Goal: Task Accomplishment & Management: Use online tool/utility

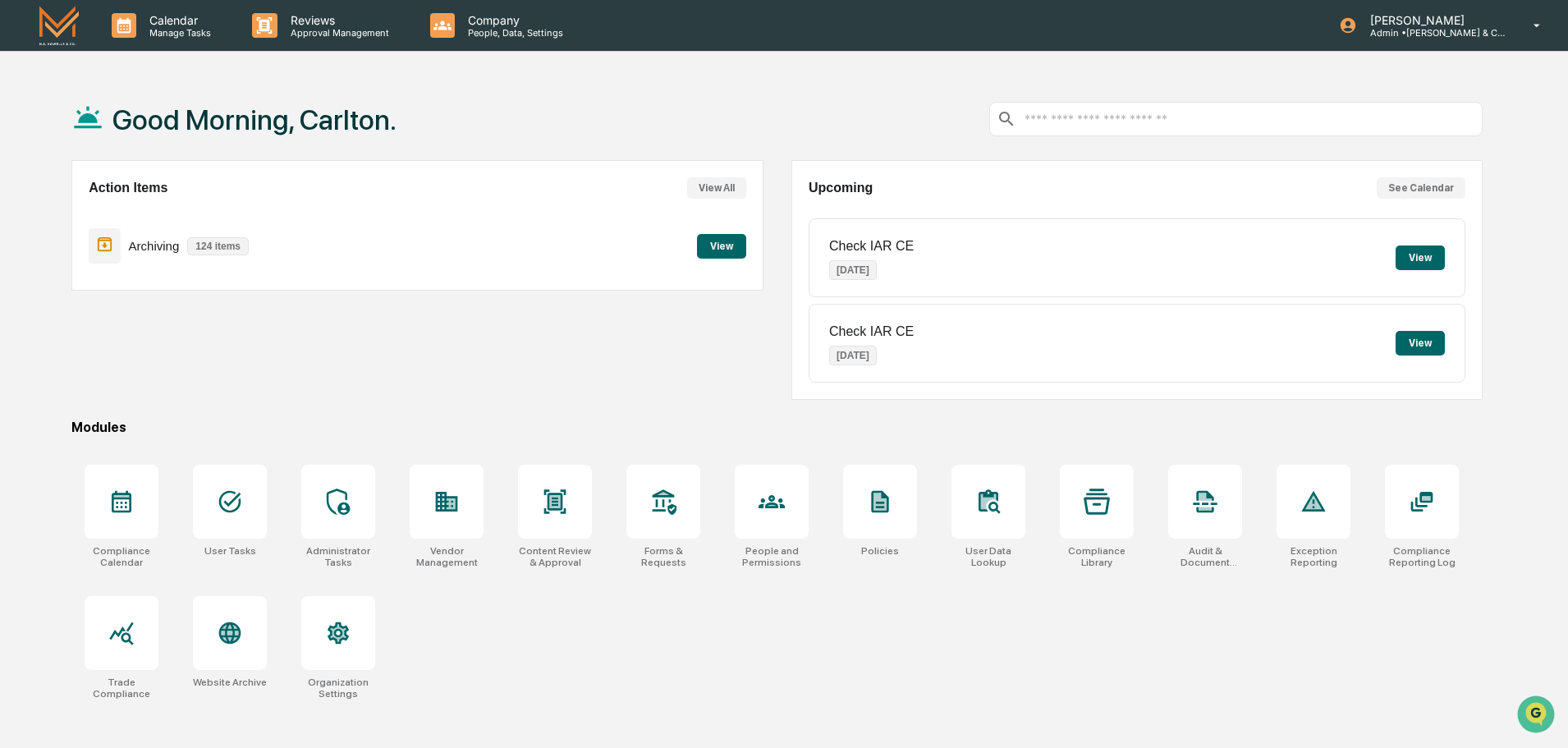
click at [711, 248] on button "View" at bounding box center [722, 246] width 50 height 24
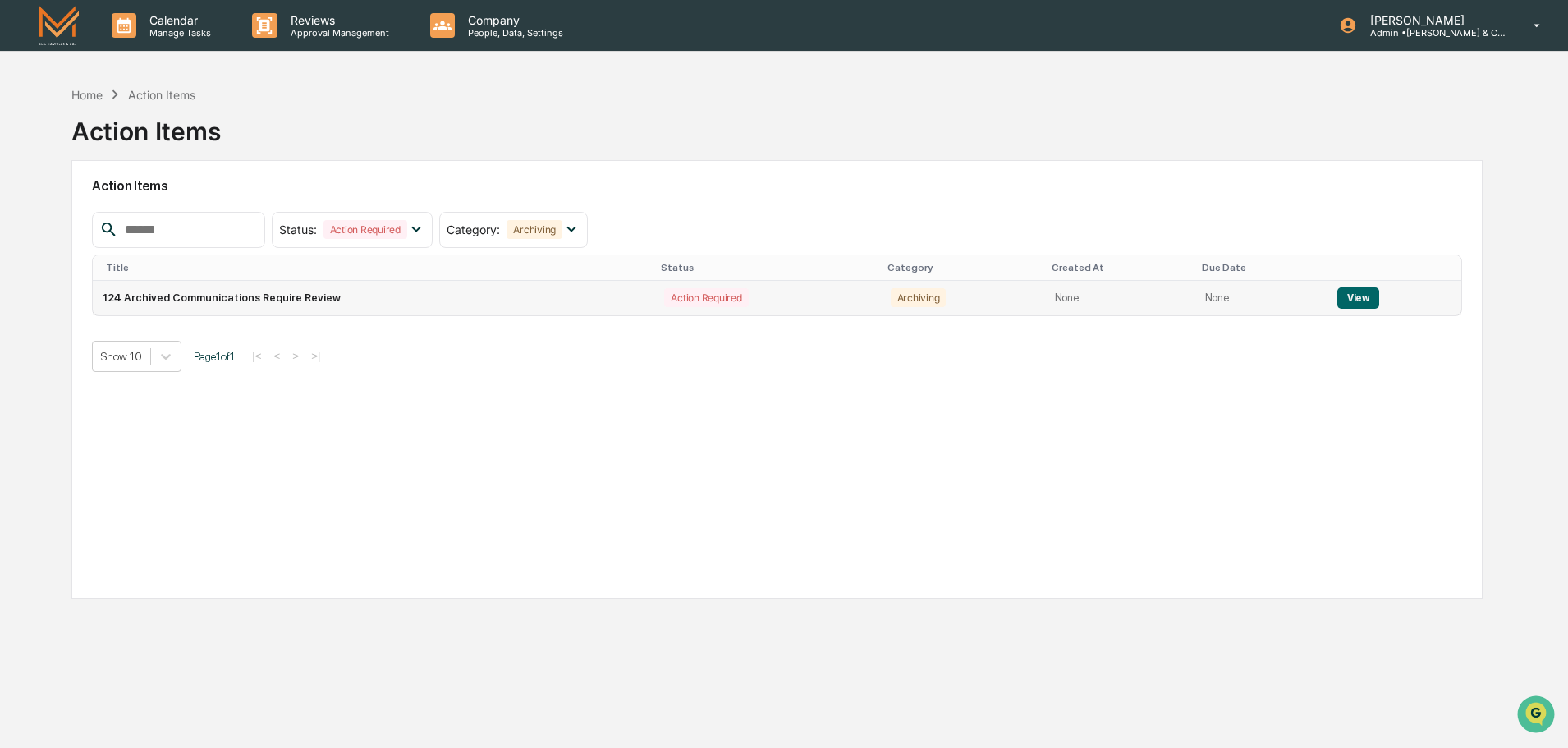
click at [1353, 294] on button "View" at bounding box center [1358, 298] width 42 height 22
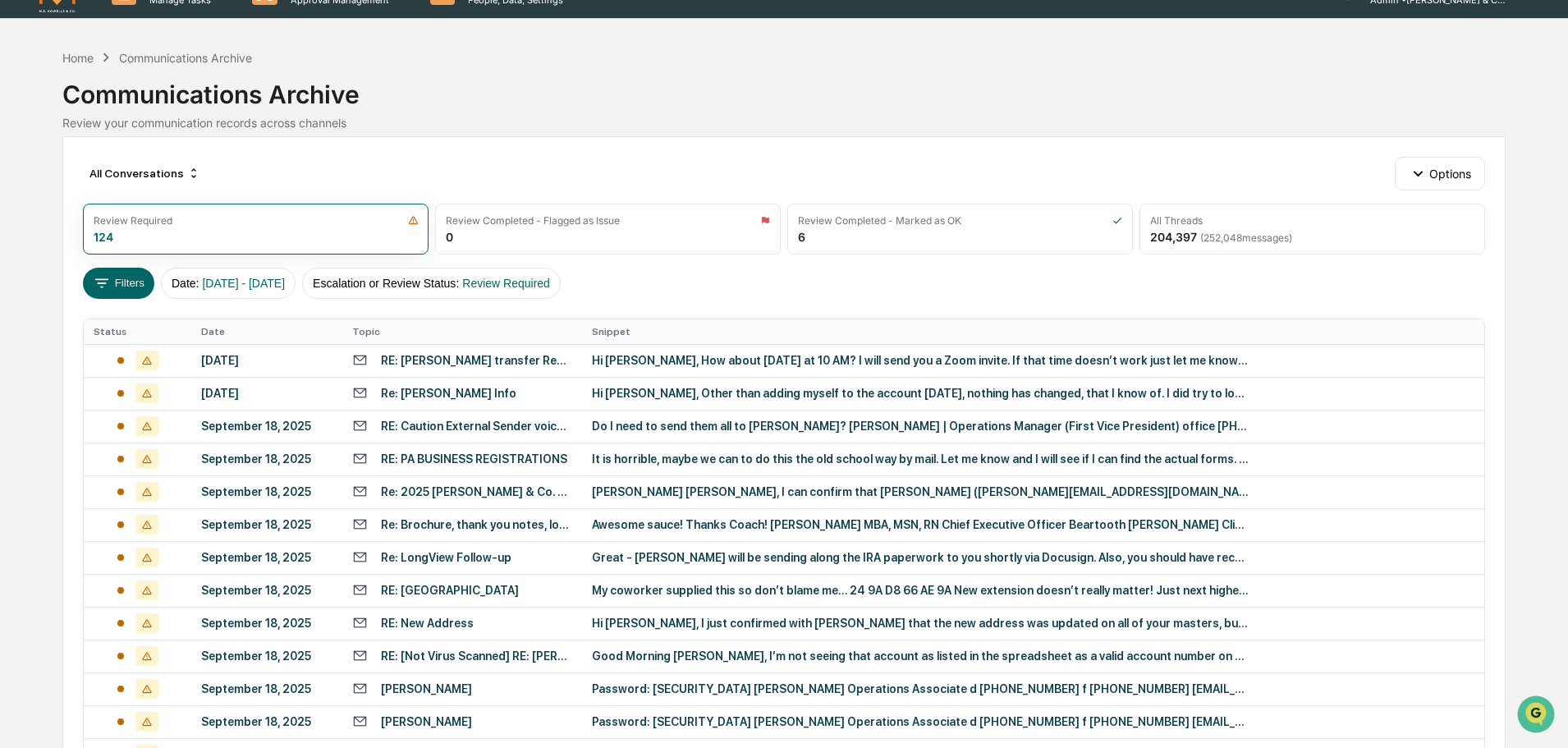
scroll to position [82, 0]
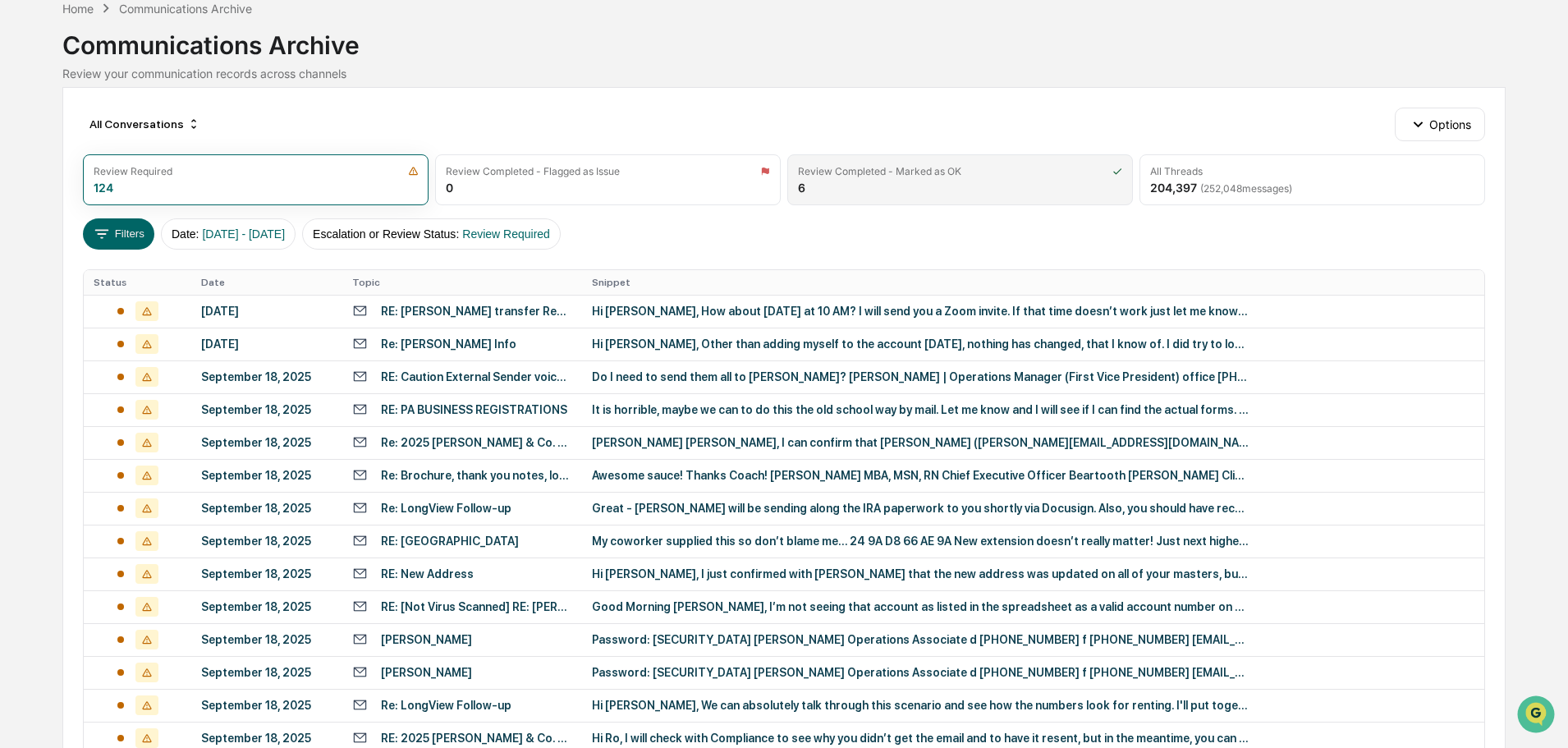
click at [868, 187] on div "Review Completed - Marked as OK 6" at bounding box center [960, 180] width 346 height 51
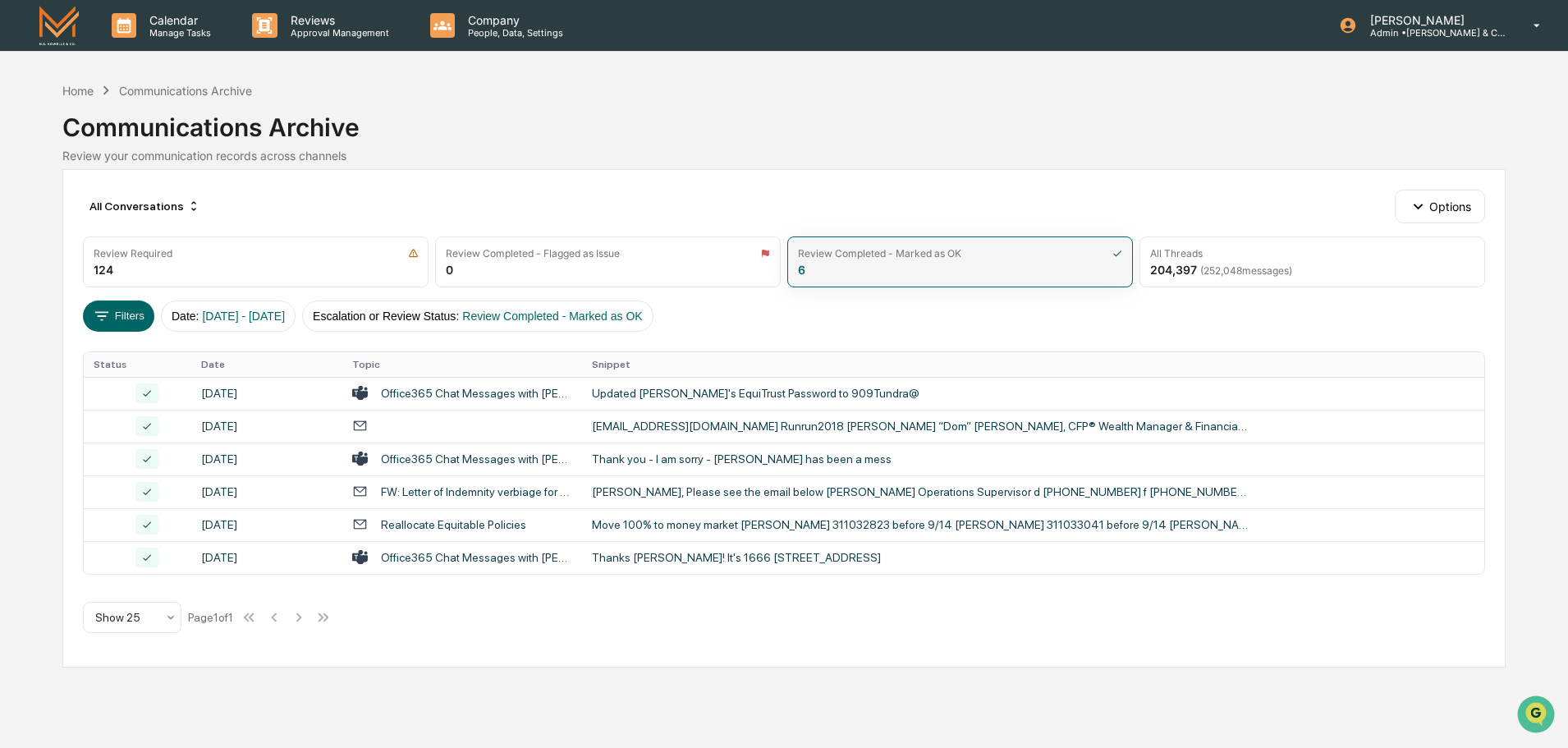
scroll to position [0, 0]
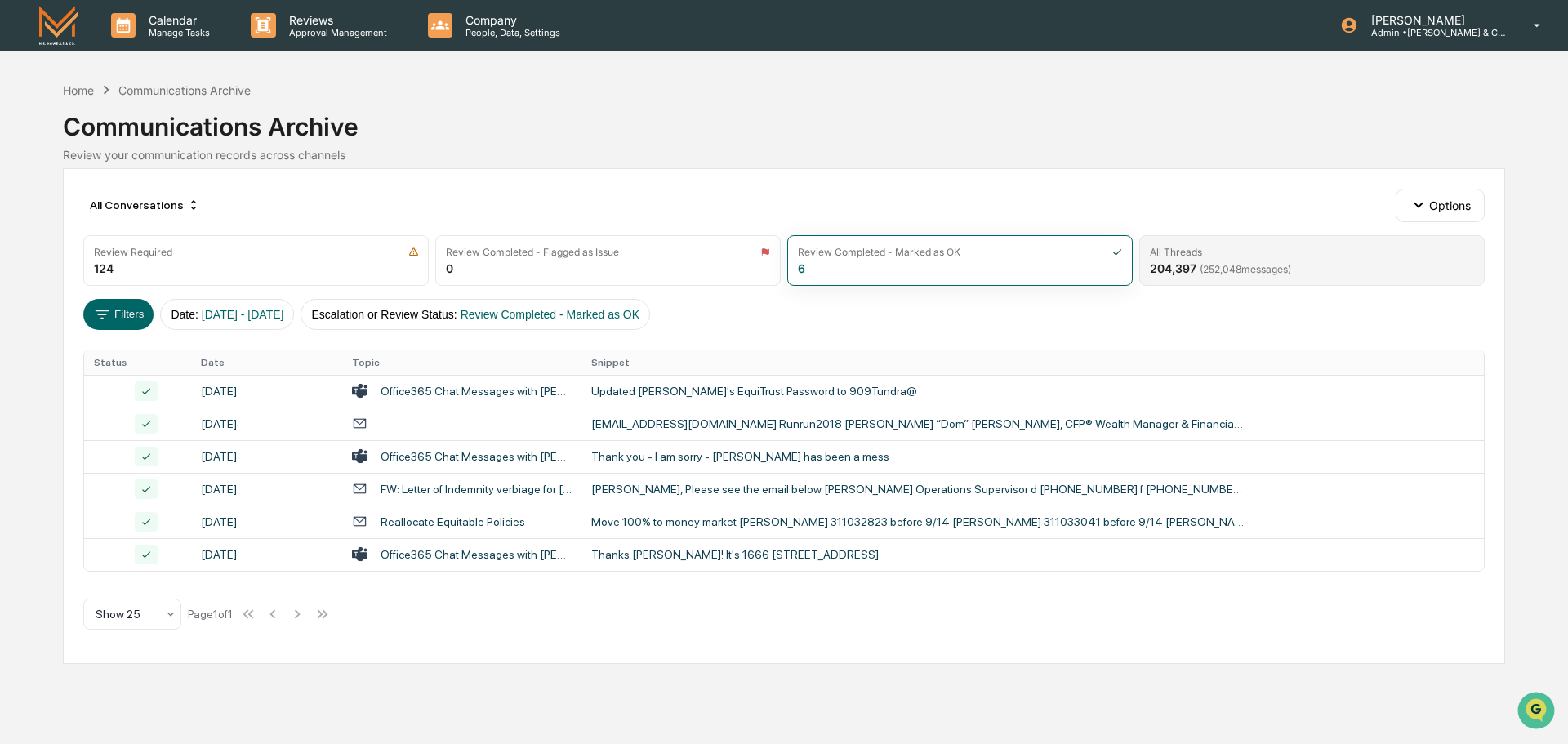
click at [1179, 270] on div "204,397 ( 252,048 messages)" at bounding box center [1220, 268] width 141 height 13
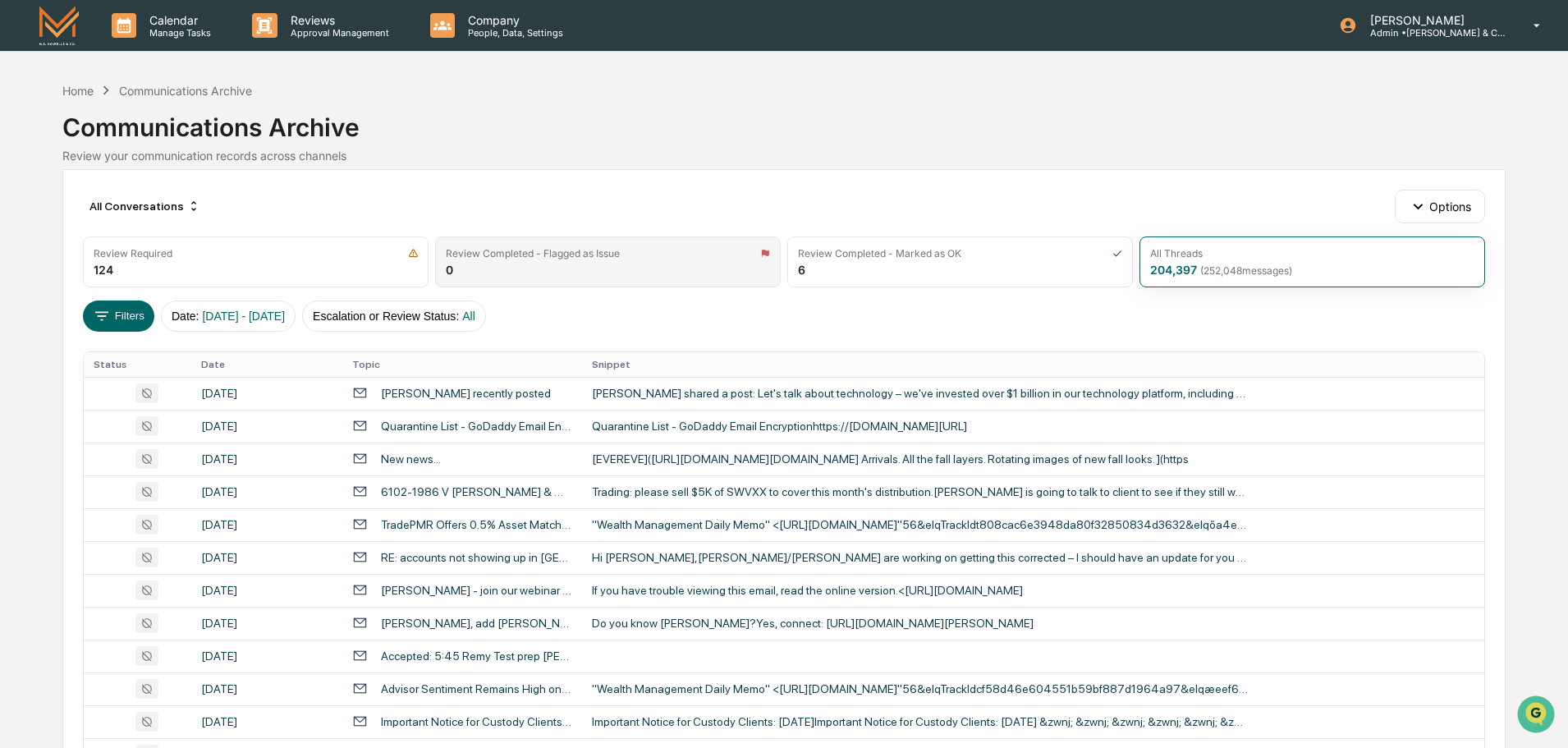
click at [481, 262] on div "Review Completed - Flagged as Issue 0" at bounding box center [608, 262] width 346 height 51
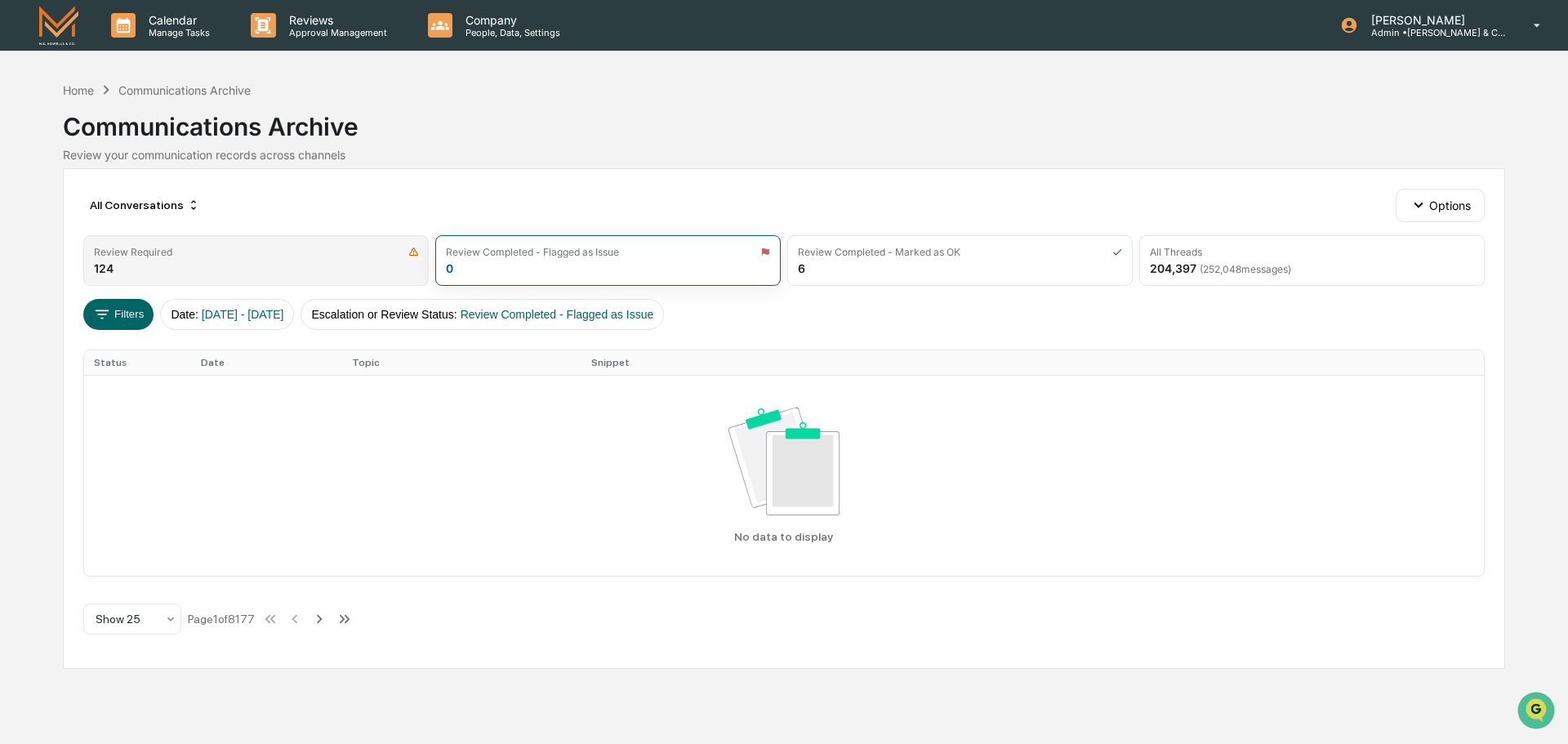
click at [285, 259] on div "Review Required 124" at bounding box center [256, 261] width 345 height 50
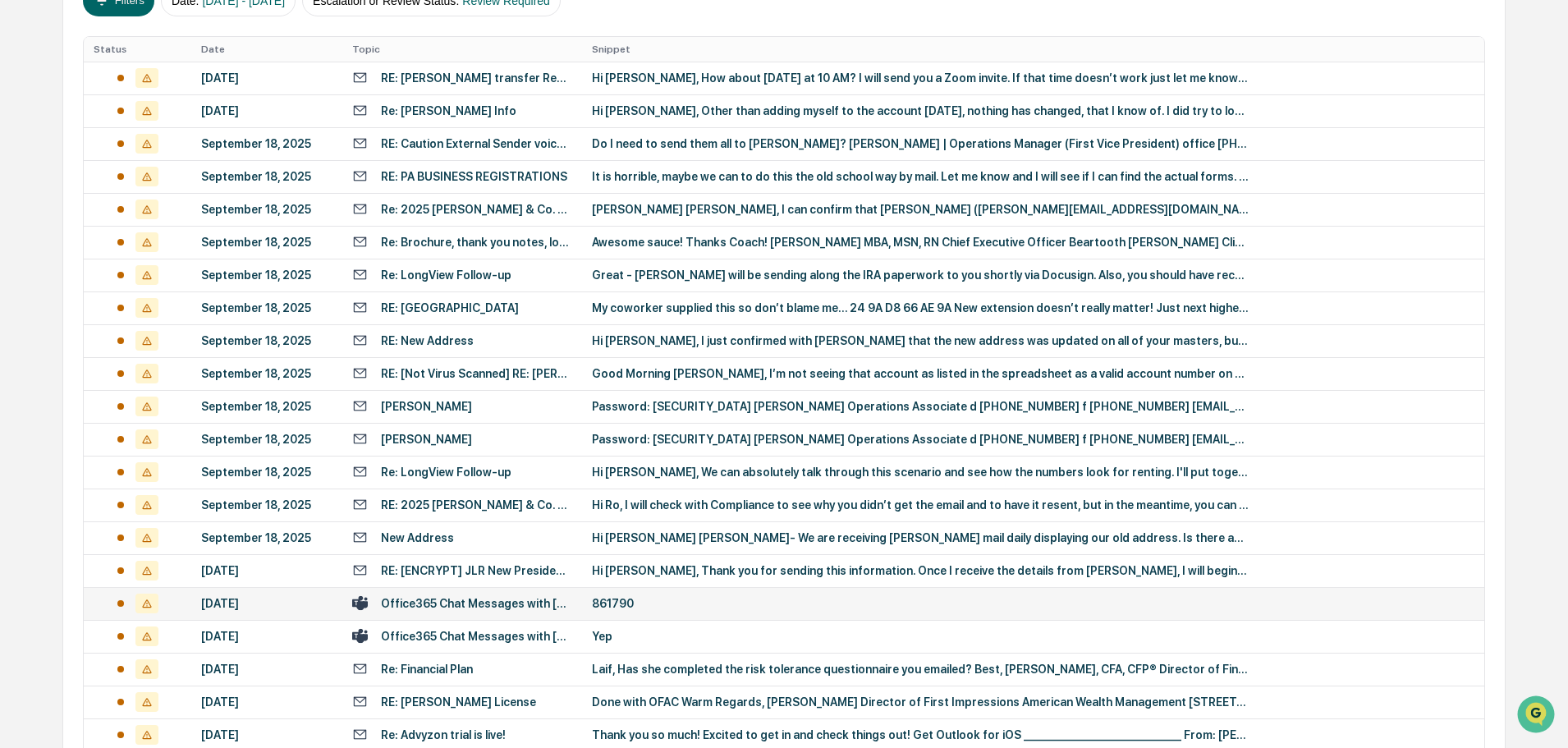
scroll to position [410, 0]
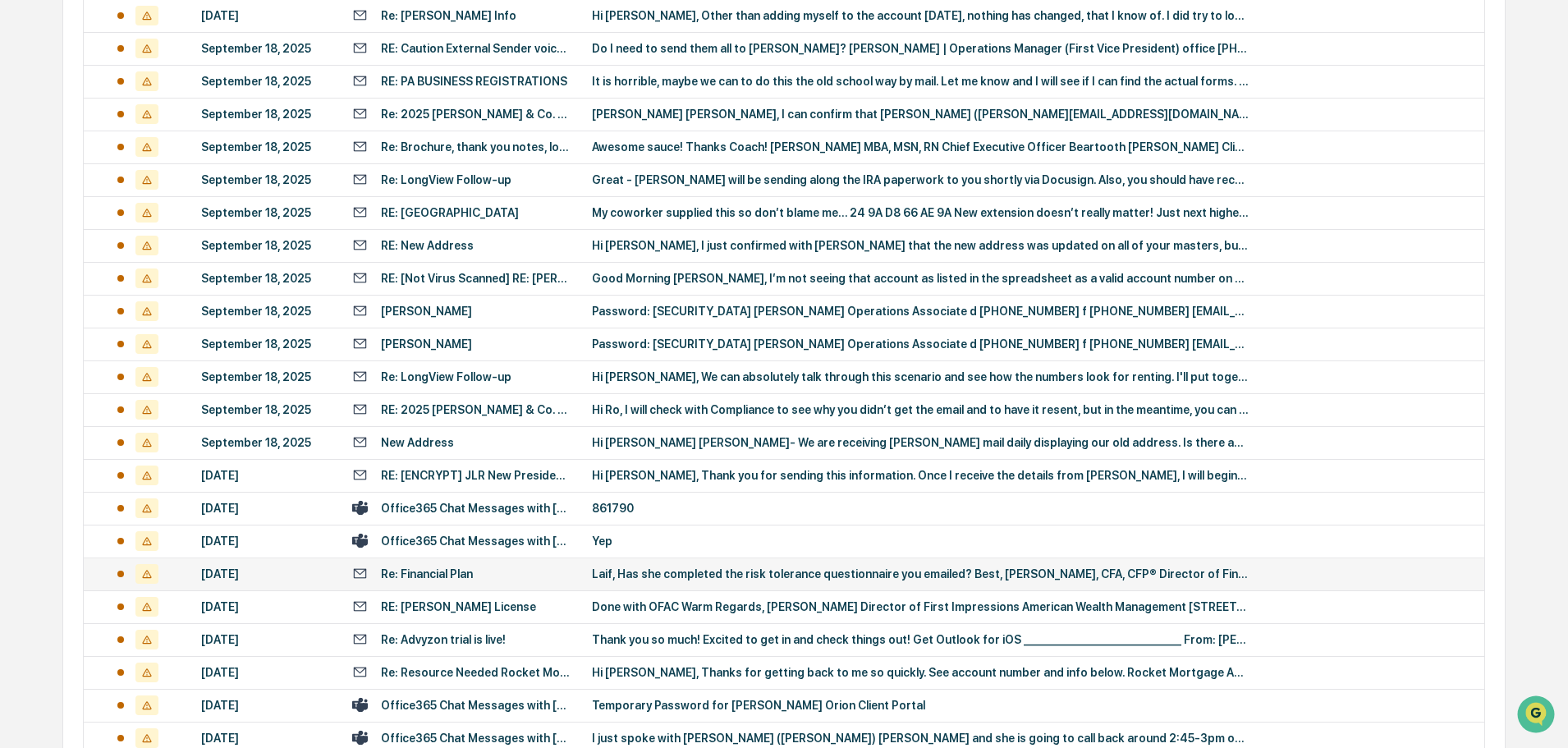
click at [726, 575] on div "Laif, Has she completed the risk tolerance questionnaire you emailed? Best, [PE…" at bounding box center [919, 574] width 657 height 14
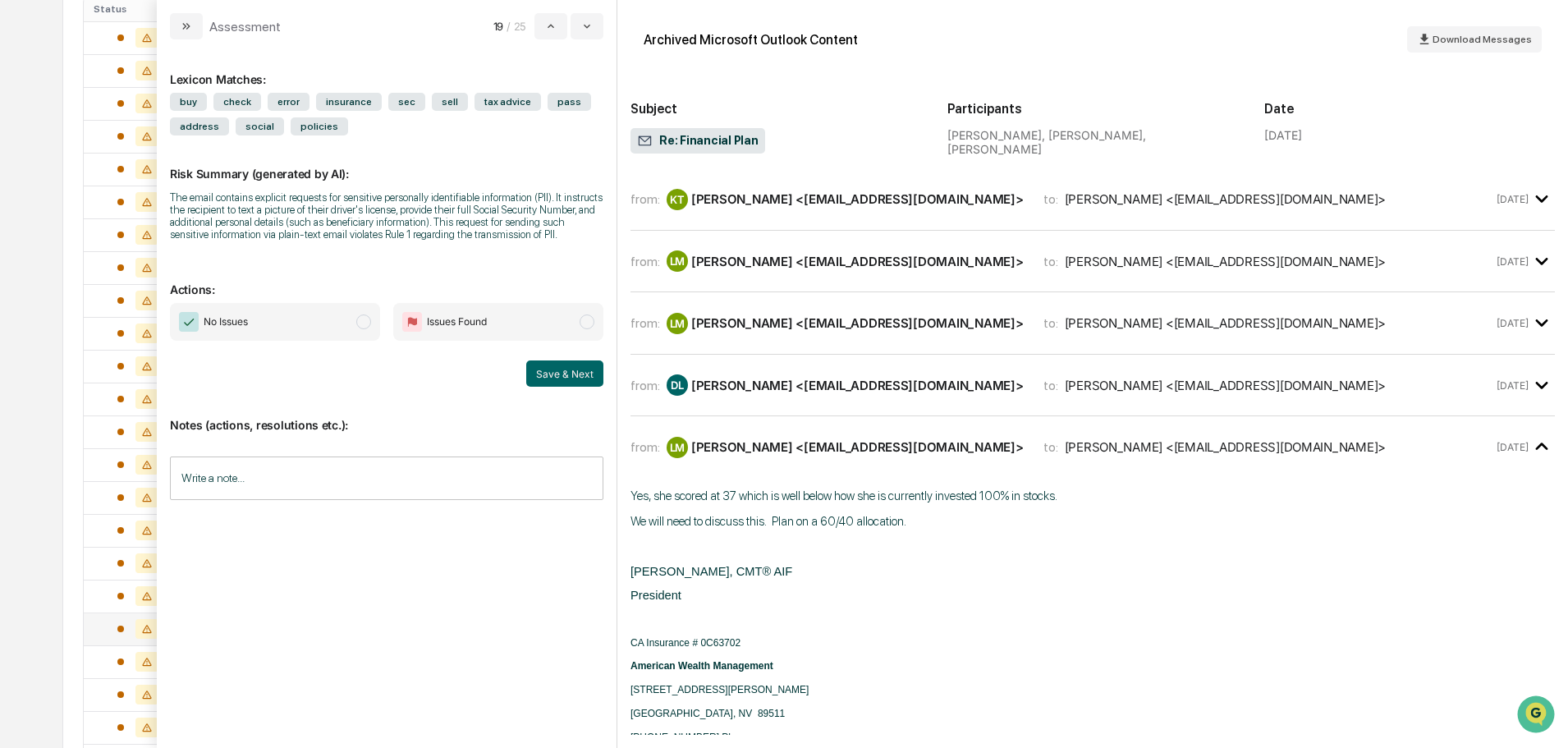
scroll to position [247, 0]
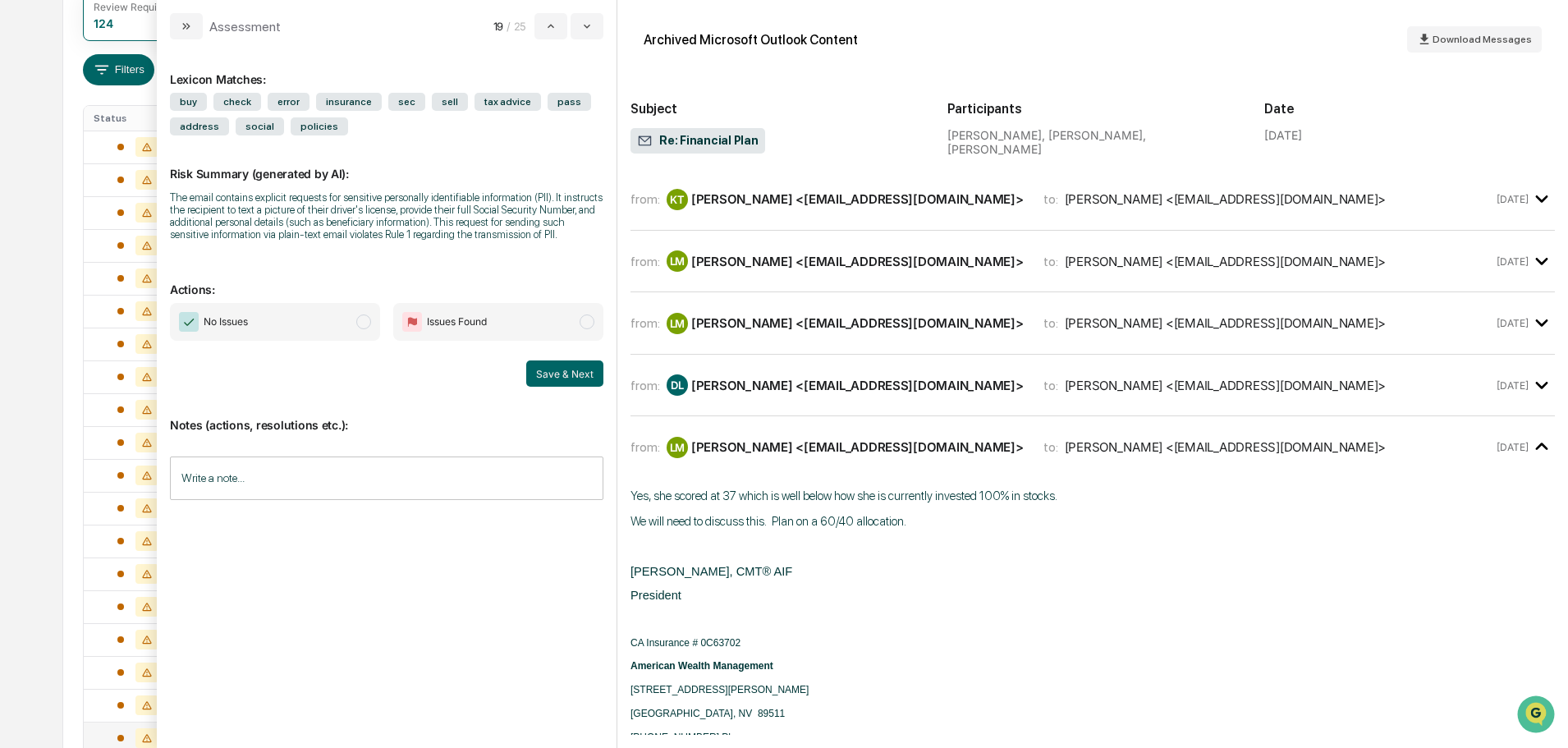
click at [859, 385] on div "[PERSON_NAME] <[EMAIL_ADDRESS][DOMAIN_NAME]>" at bounding box center [857, 385] width 332 height 15
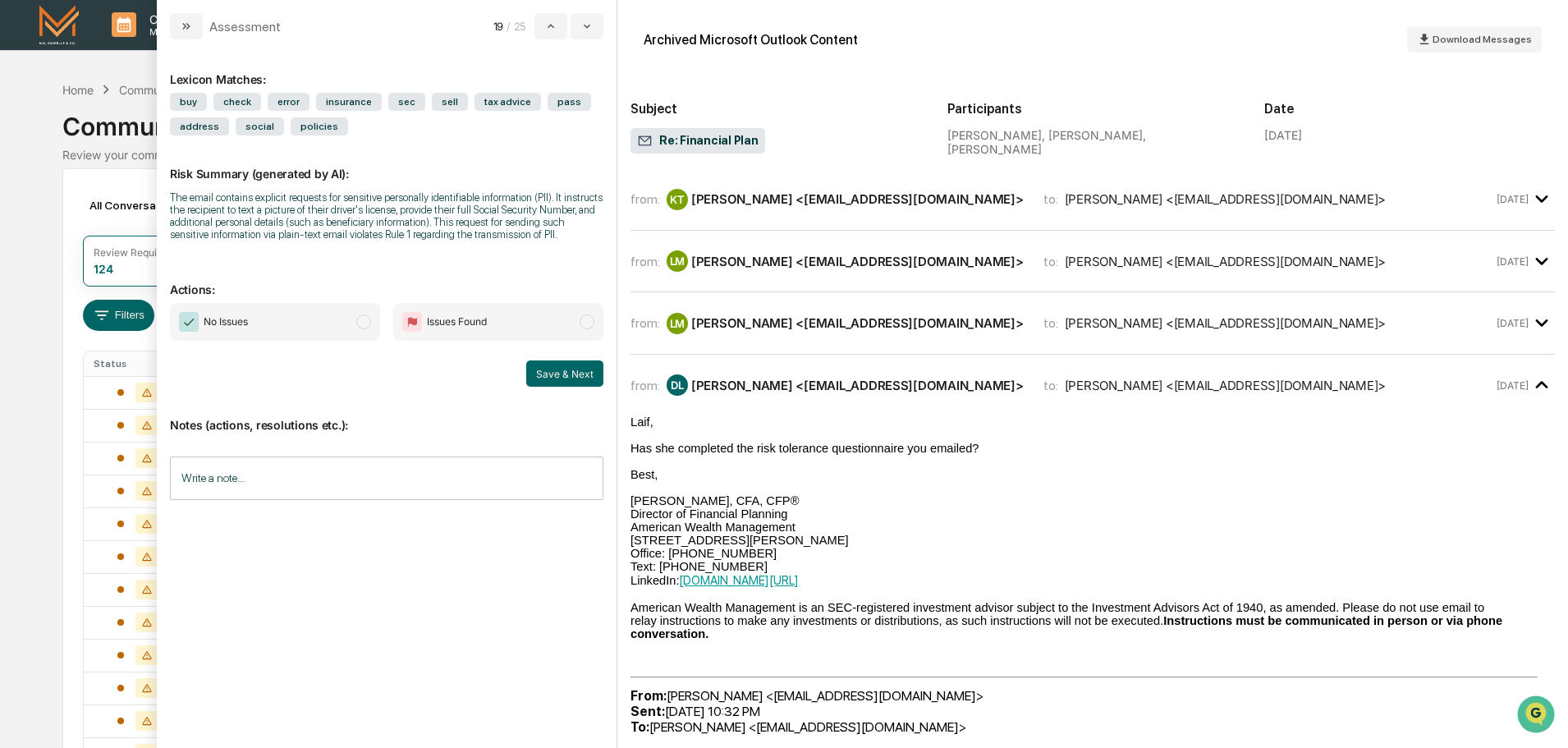
scroll to position [0, 0]
click at [863, 338] on div "from: LM [PERSON_NAME] <[EMAIL_ADDRESS][DOMAIN_NAME]> to: [PERSON_NAME] <[EMAIL…" at bounding box center [1092, 323] width 924 height 35
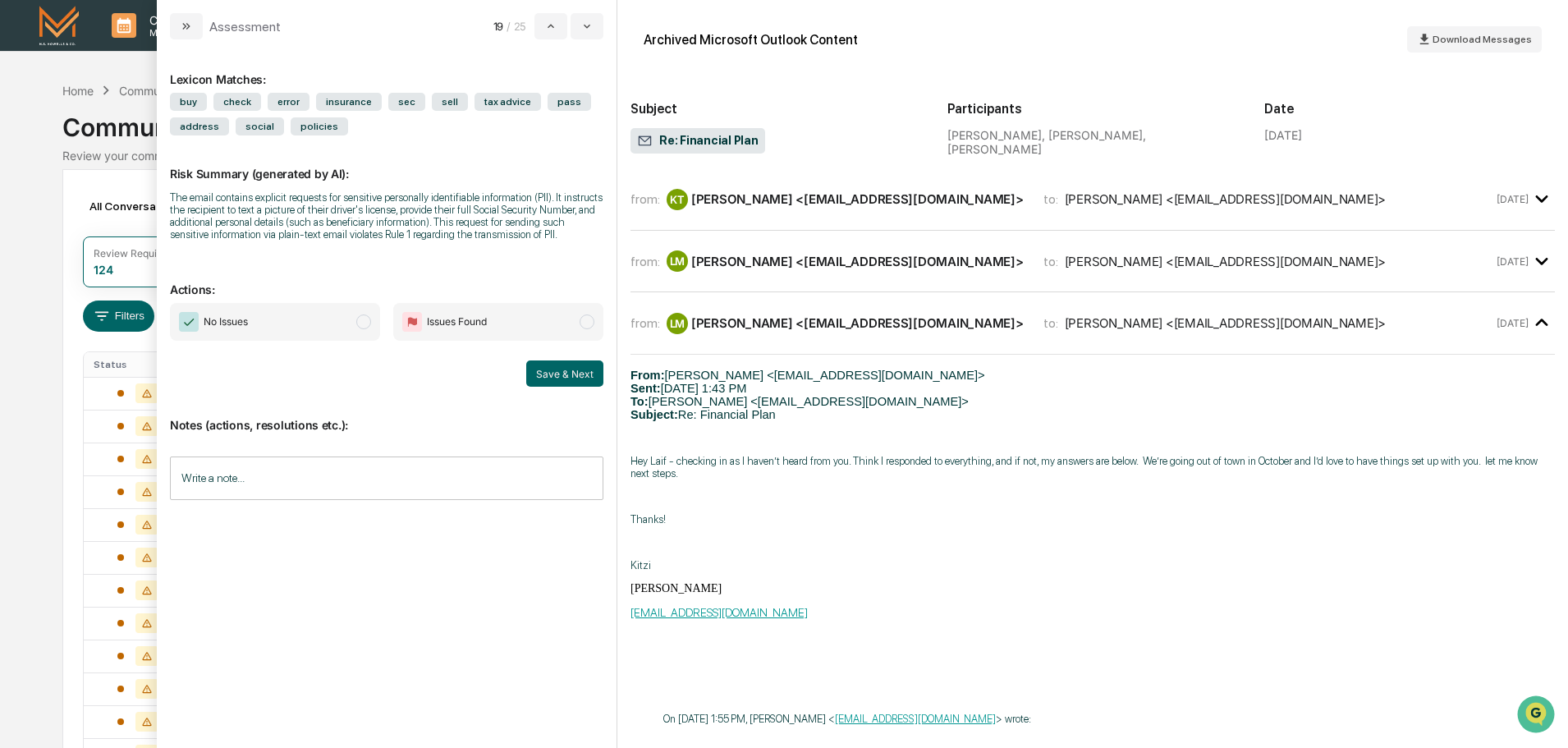
click at [862, 266] on div "[PERSON_NAME] <[EMAIL_ADDRESS][DOMAIN_NAME]>" at bounding box center [857, 261] width 332 height 15
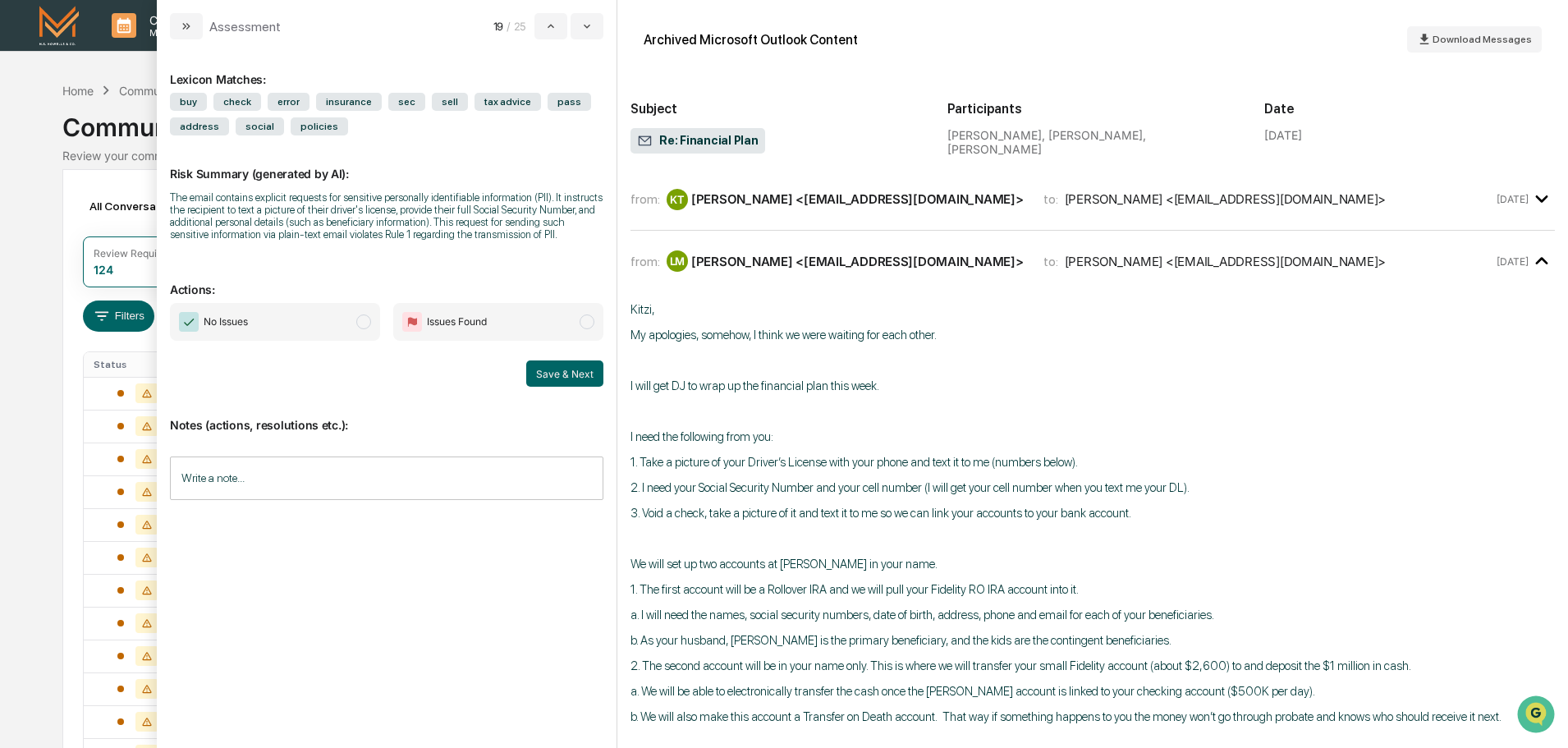
click at [882, 203] on div "[PERSON_NAME] <[EMAIL_ADDRESS][DOMAIN_NAME]>" at bounding box center [857, 199] width 332 height 15
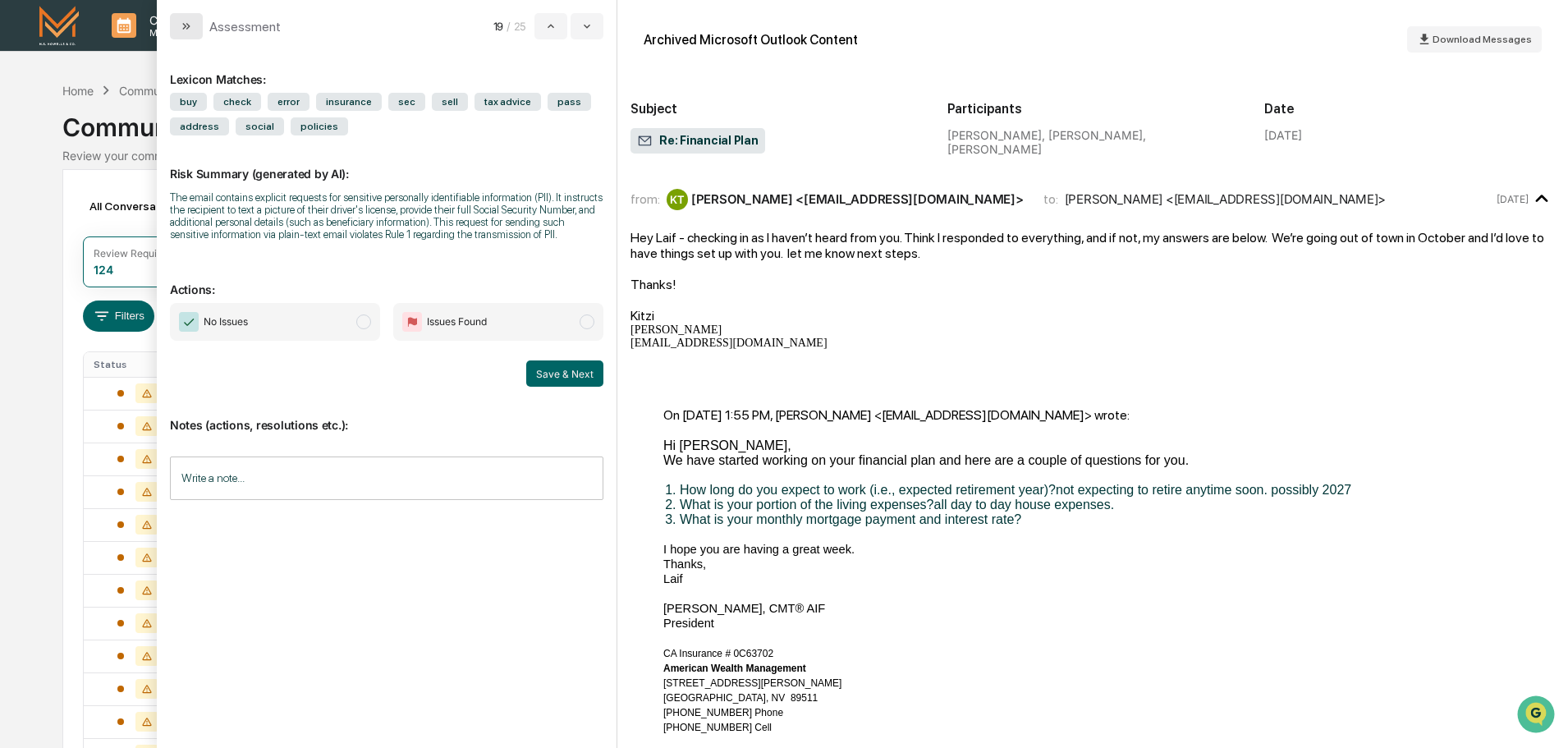
click at [191, 30] on icon "modal" at bounding box center [186, 26] width 14 height 14
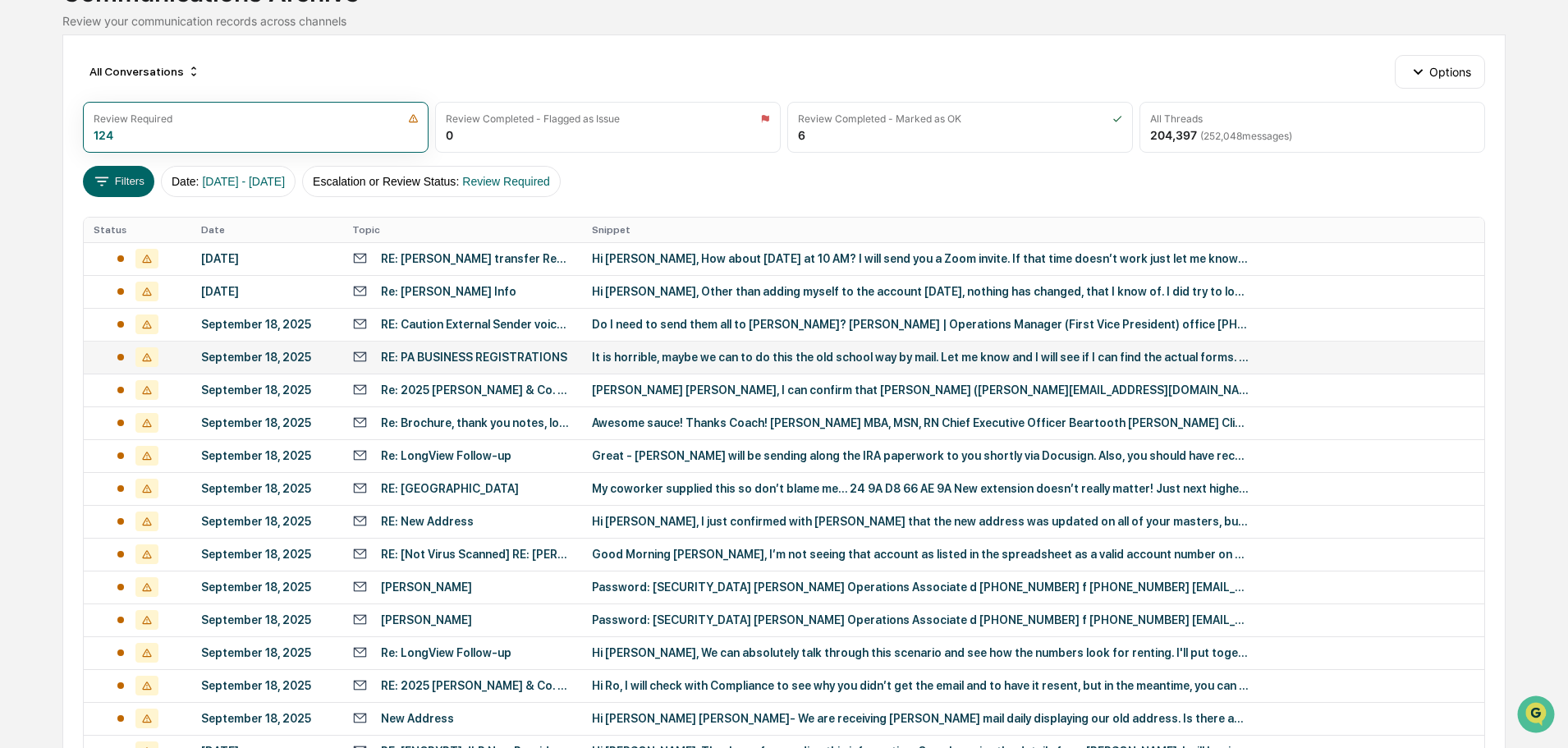
scroll to position [133, 0]
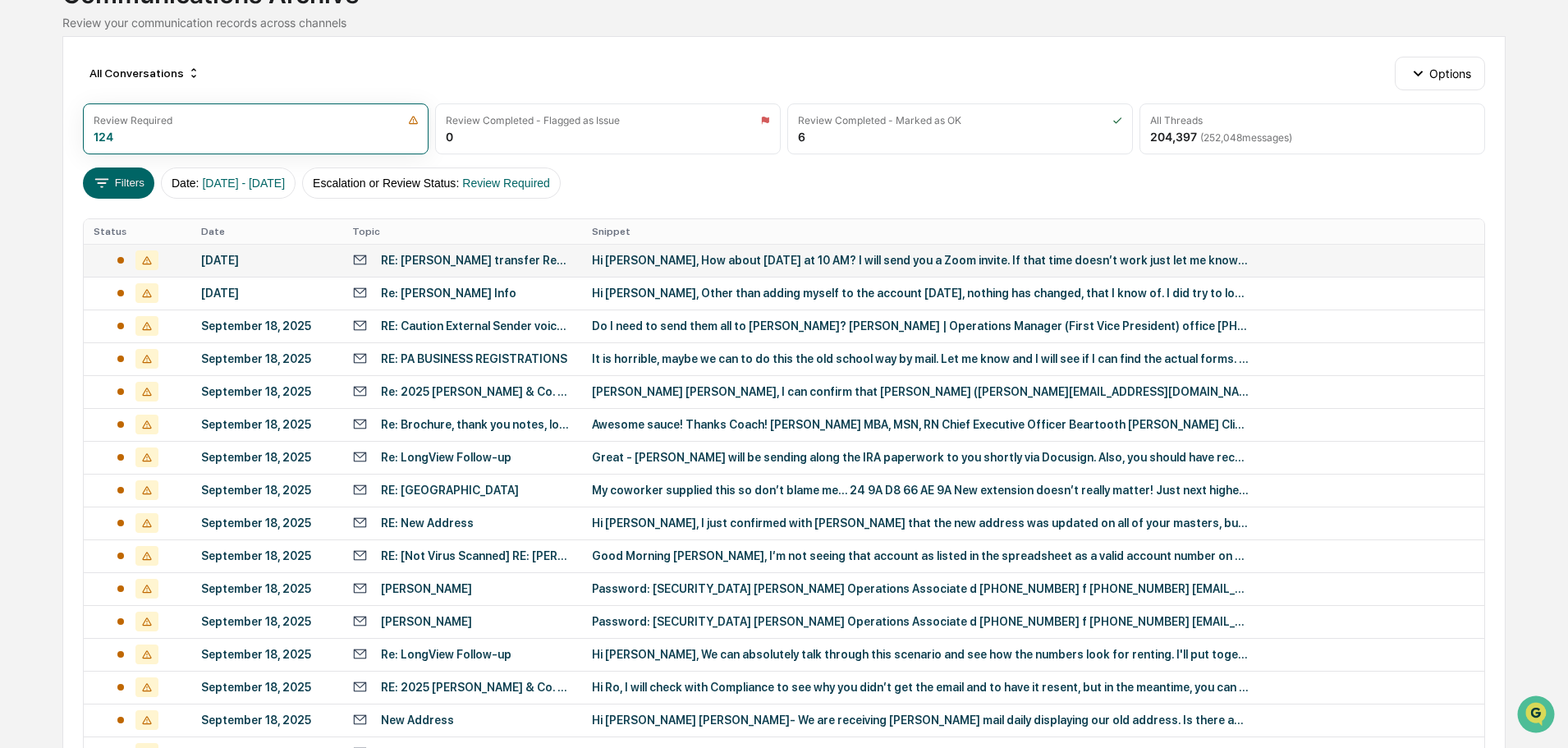
click at [760, 259] on div "Hi [PERSON_NAME], How about [DATE] at 10 AM? I will send you a Zoom invite. If …" at bounding box center [919, 260] width 657 height 14
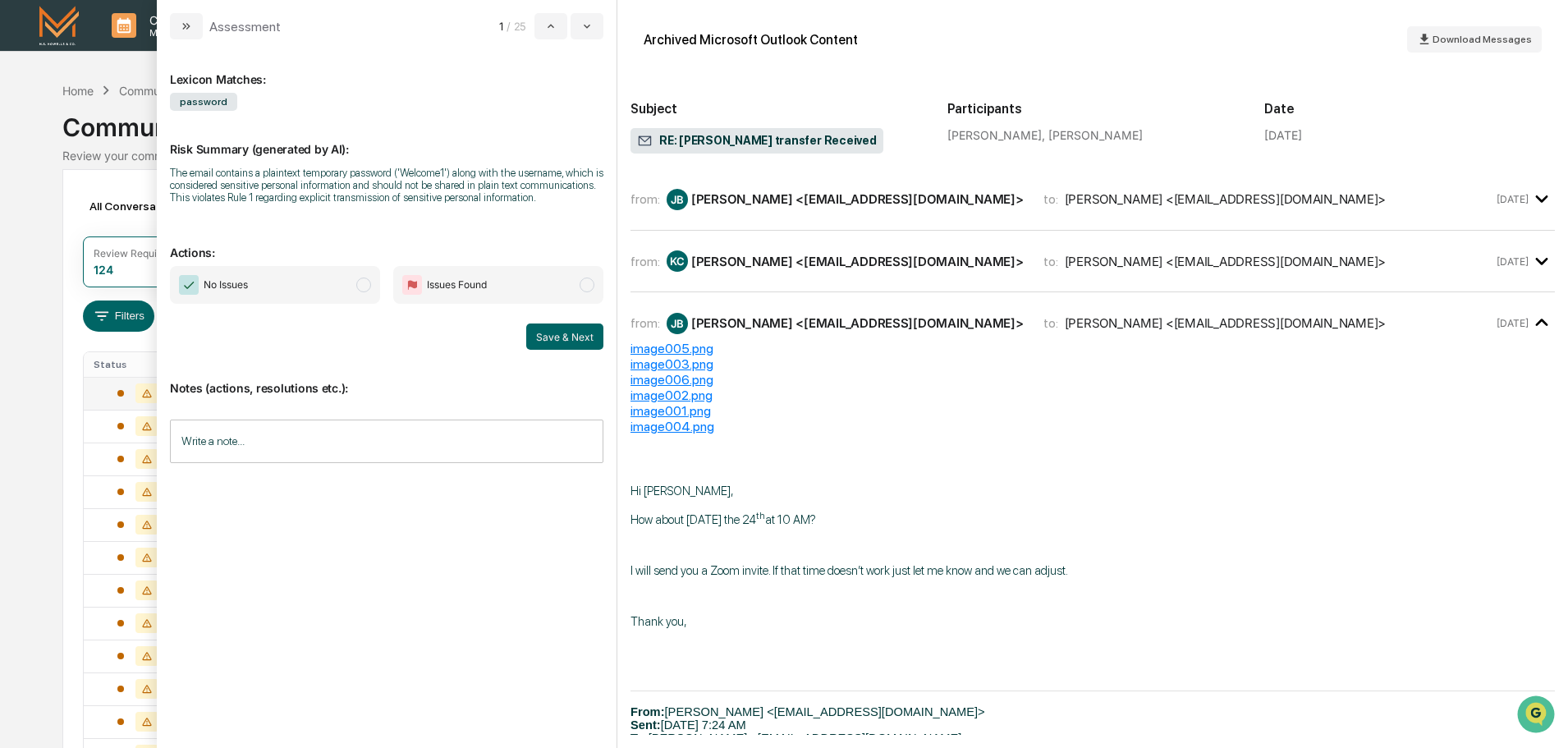
click at [855, 266] on div "[PERSON_NAME] <[EMAIL_ADDRESS][DOMAIN_NAME]>" at bounding box center [857, 261] width 332 height 15
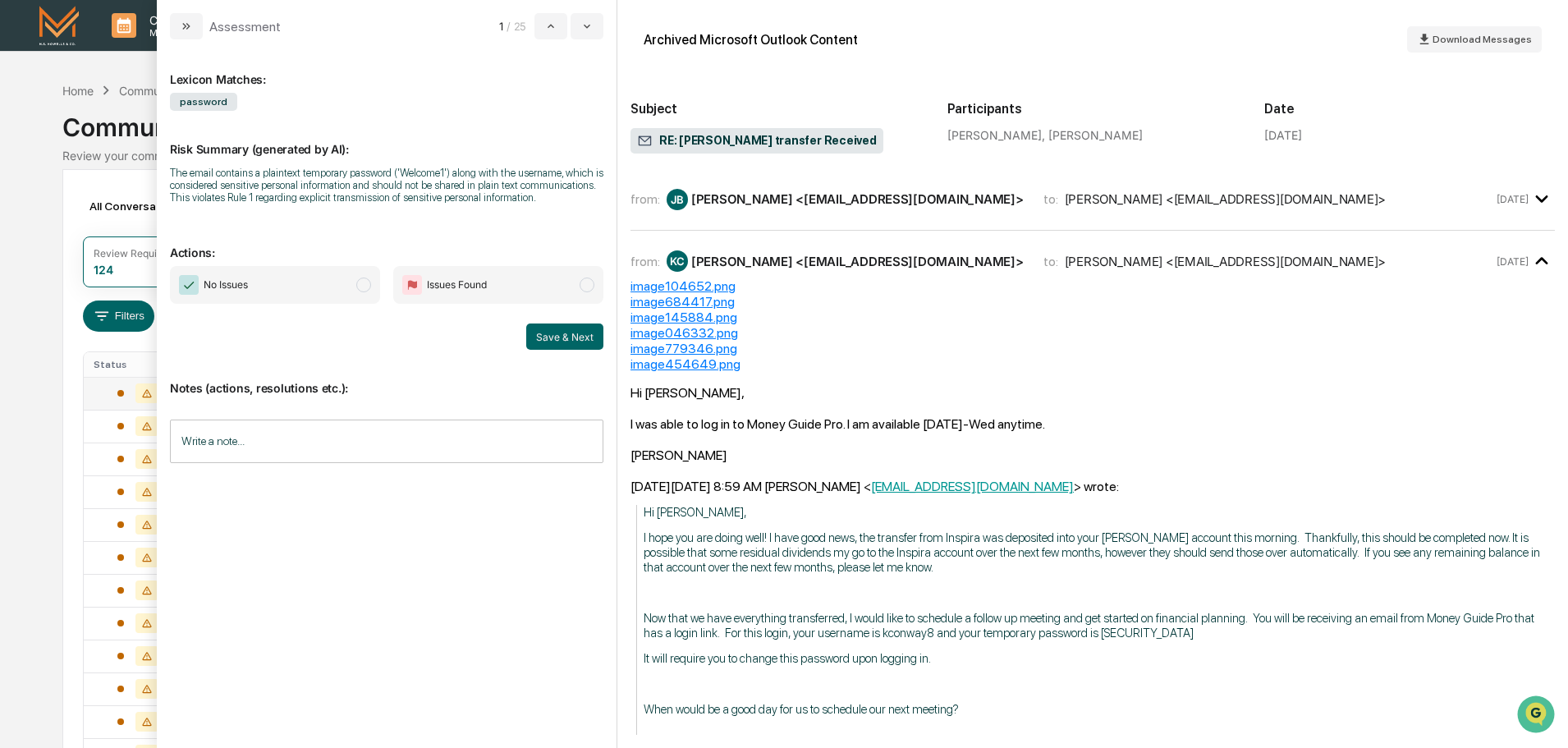
click at [885, 208] on div "[PERSON_NAME] <[EMAIL_ADDRESS][DOMAIN_NAME]>" at bounding box center [845, 200] width 357 height 22
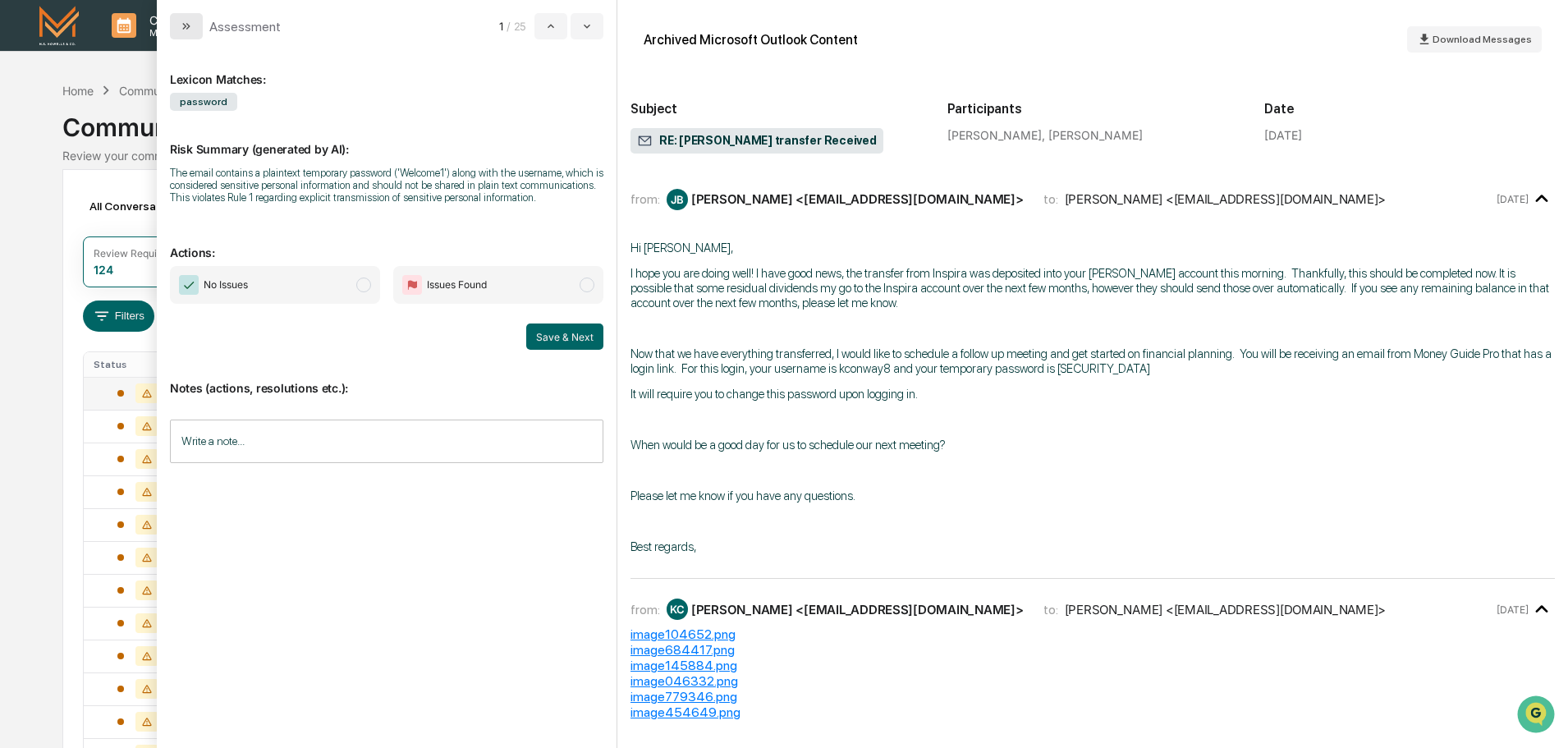
click at [180, 33] on button "modal" at bounding box center [186, 26] width 33 height 26
